Goal: Task Accomplishment & Management: Use online tool/utility

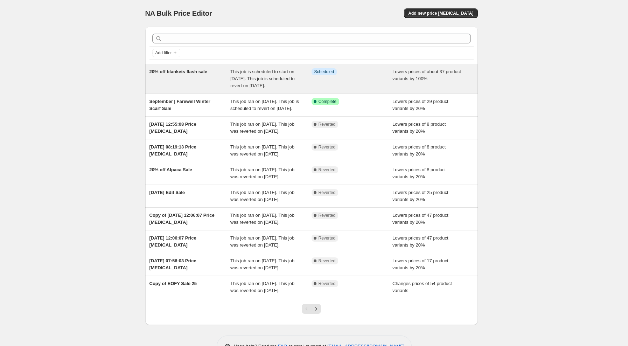
click at [260, 84] on span "This job is scheduled to start on [DATE]. This job is scheduled to revert on [D…" at bounding box center [262, 78] width 64 height 19
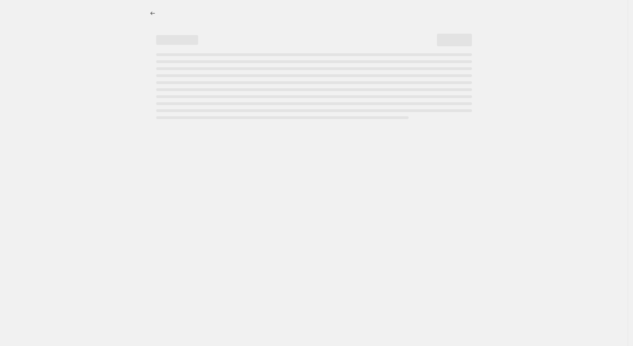
select select "percentage"
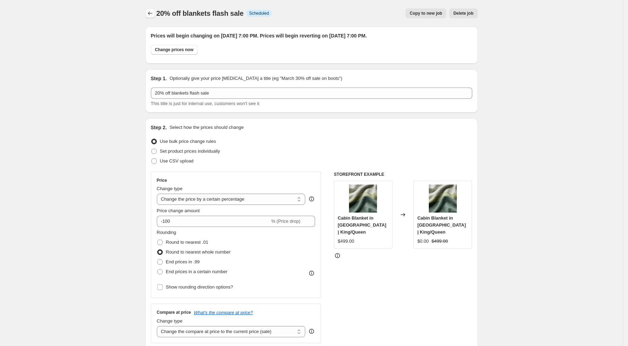
click at [154, 12] on icon "Price change jobs" at bounding box center [150, 13] width 7 height 7
